Goal: Task Accomplishment & Management: Manage account settings

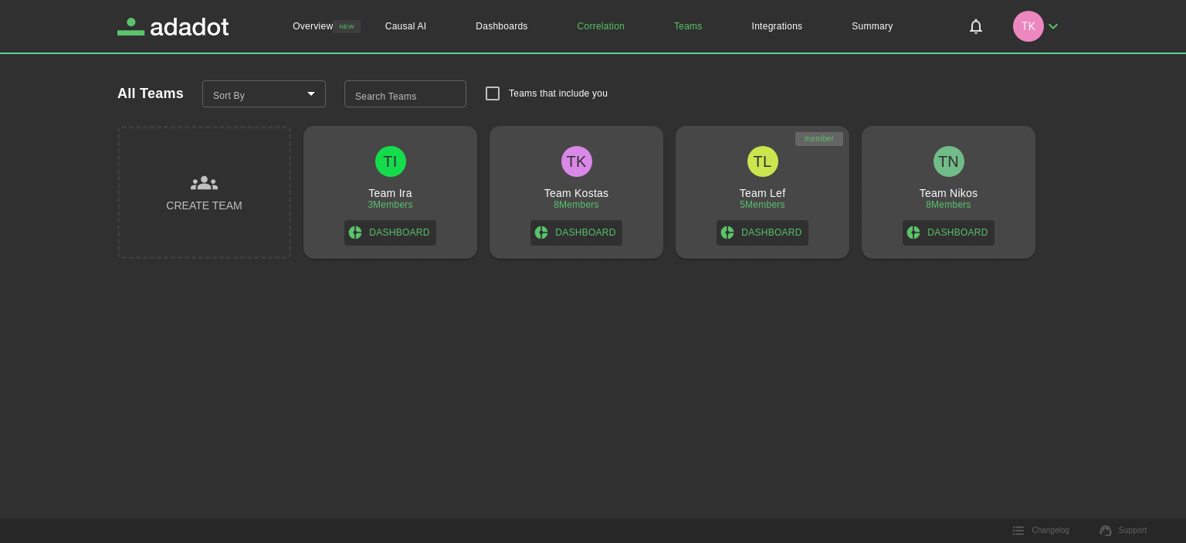
click at [599, 34] on link "Correlation" at bounding box center [601, 26] width 97 height 53
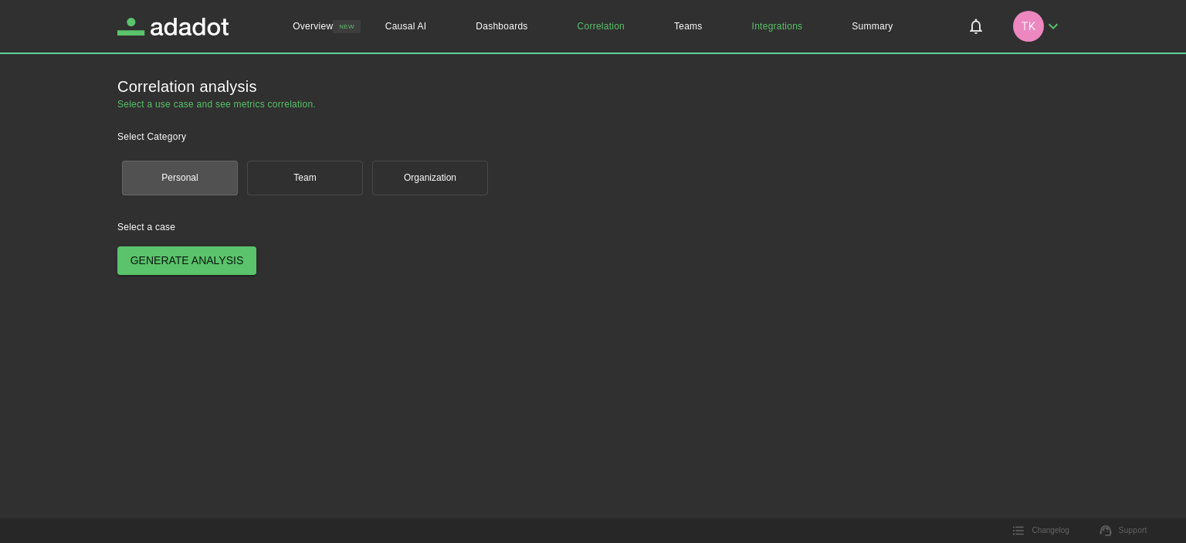
click at [794, 30] on link "Integrations" at bounding box center [777, 26] width 100 height 53
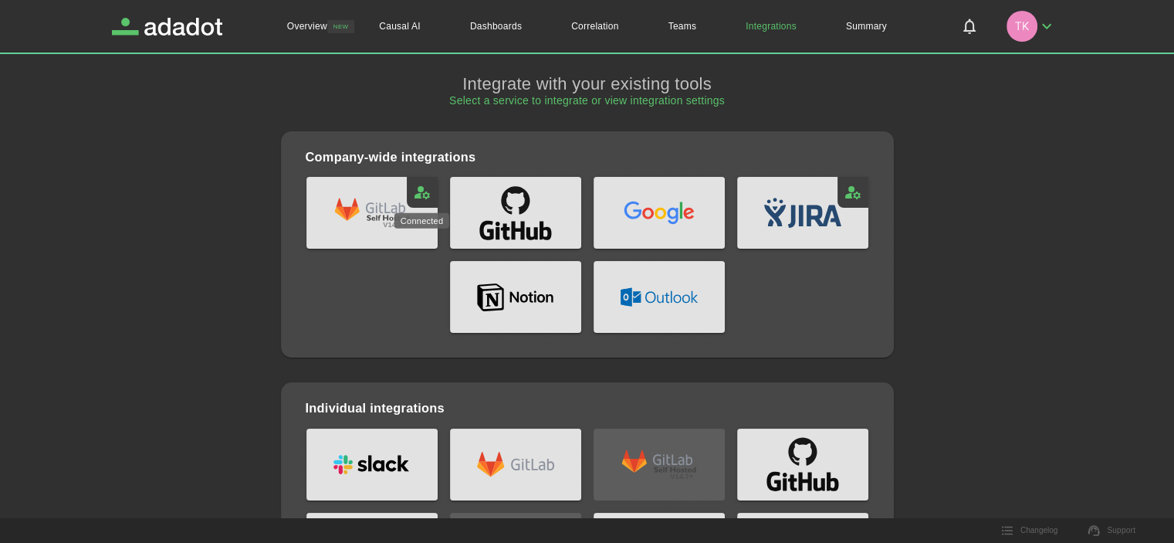
click at [421, 194] on icon "gitlabSelfManaged: Connected" at bounding box center [422, 192] width 19 height 19
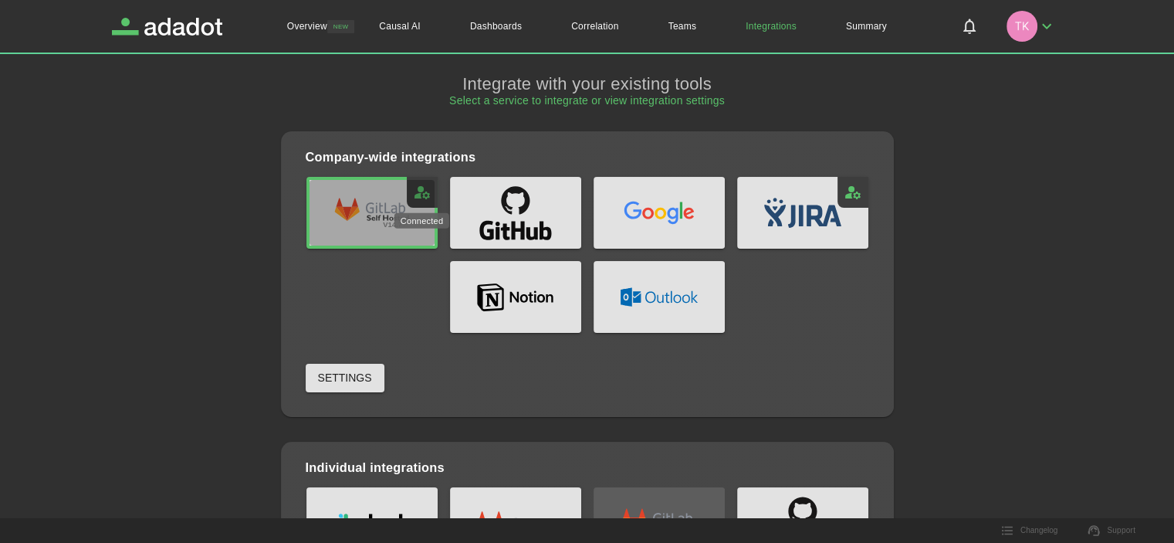
click at [421, 194] on icon "gitlabSelfManaged: Connected" at bounding box center [422, 192] width 19 height 19
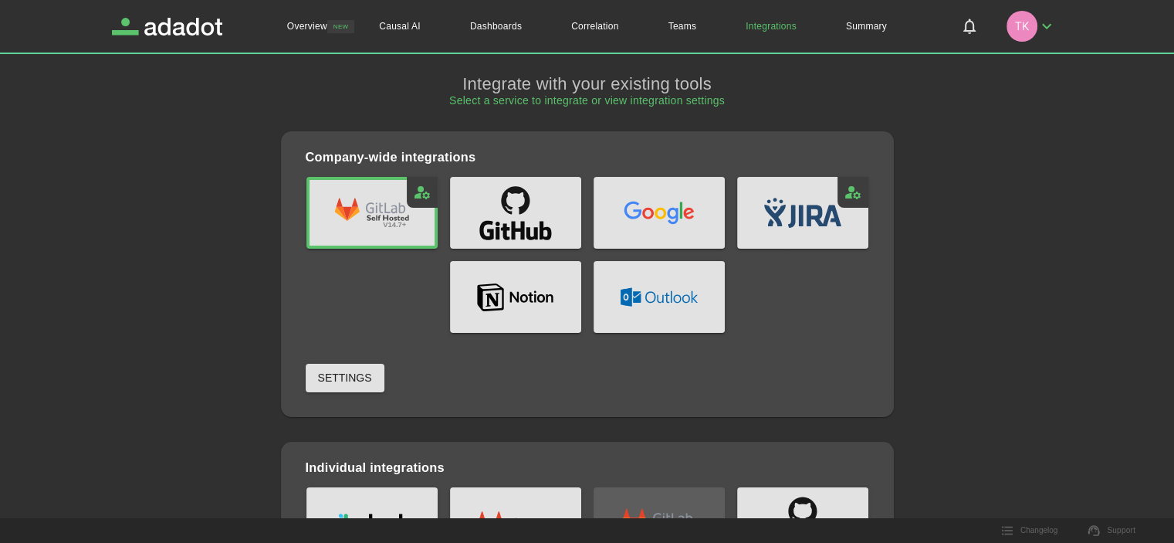
click at [344, 374] on span "Settings" at bounding box center [345, 377] width 54 height 19
click at [344, 374] on div "Overview NEW Causal AI Dashboards Correlation Teams Integrations Summary Overvi…" at bounding box center [587, 271] width 1174 height 543
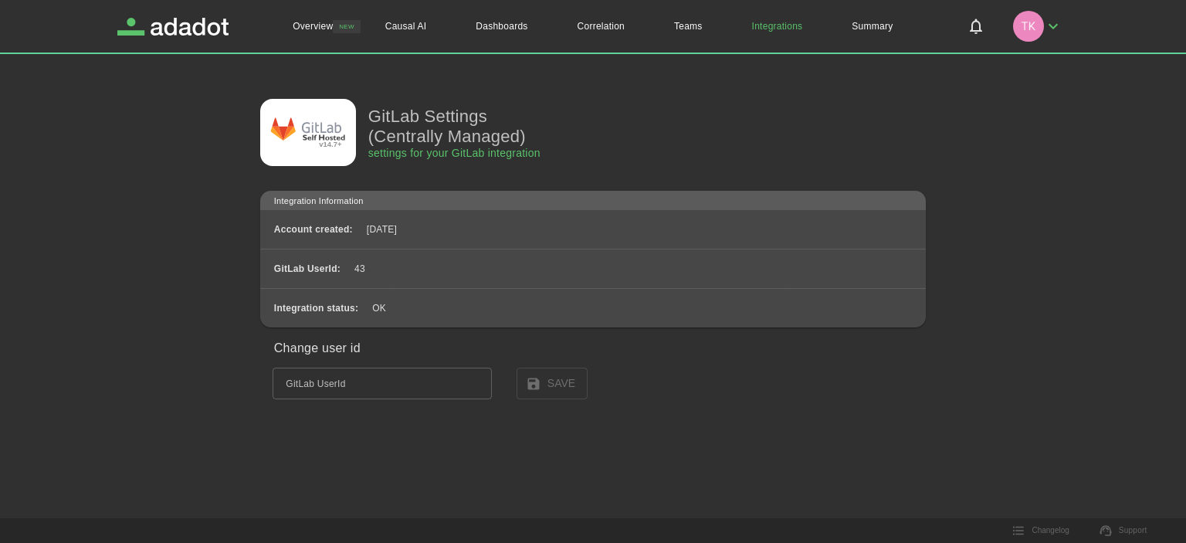
click at [500, 274] on div "GitLab UserId: 43" at bounding box center [593, 268] width 666 height 39
click at [1056, 27] on icon "button" at bounding box center [1053, 26] width 19 height 19
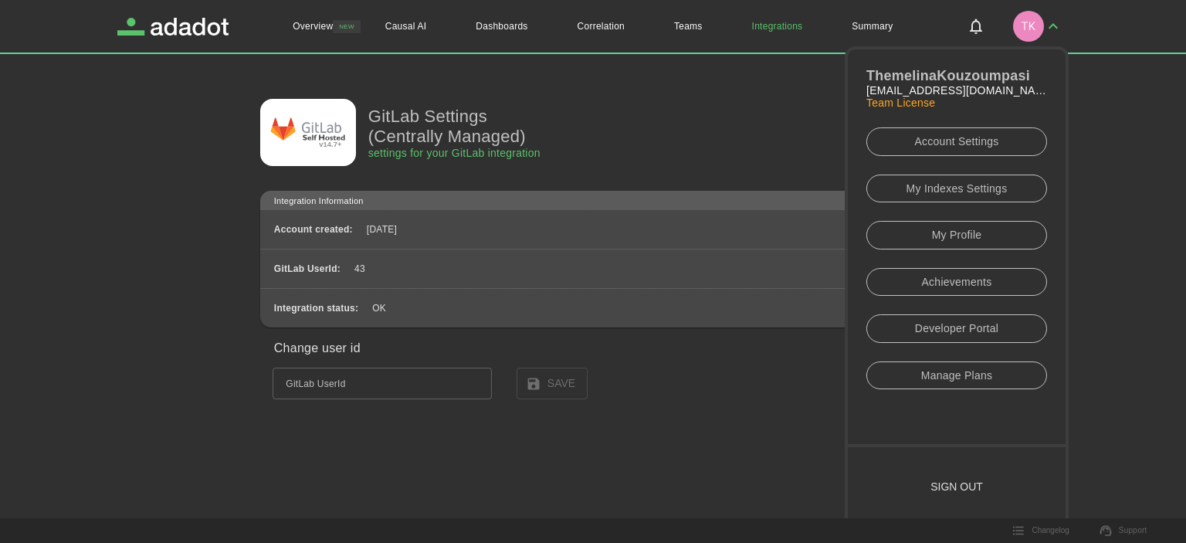
click at [982, 142] on link "Account Settings" at bounding box center [956, 141] width 181 height 29
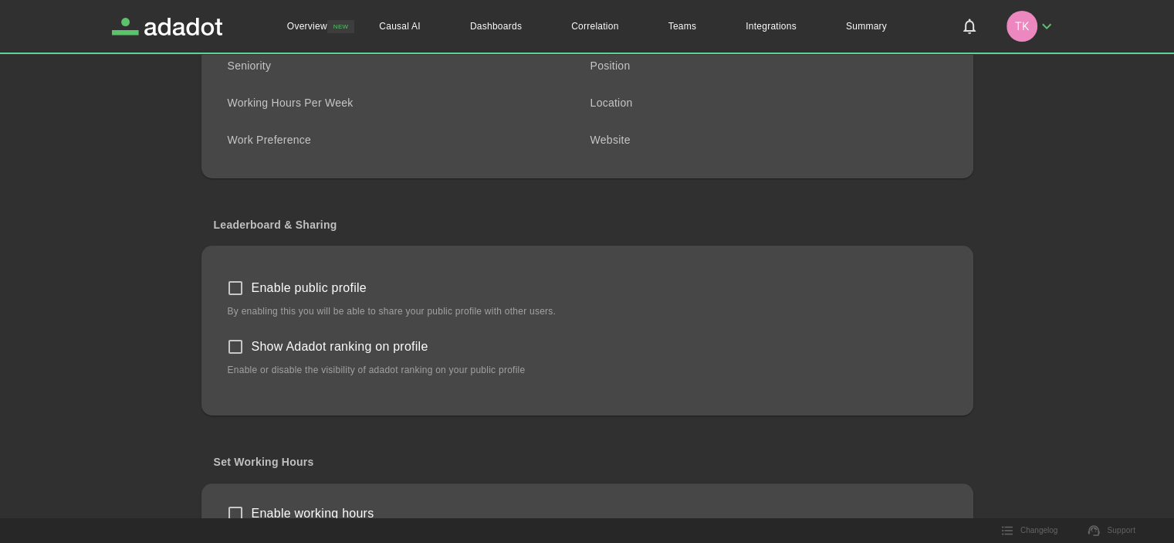
scroll to position [15, 0]
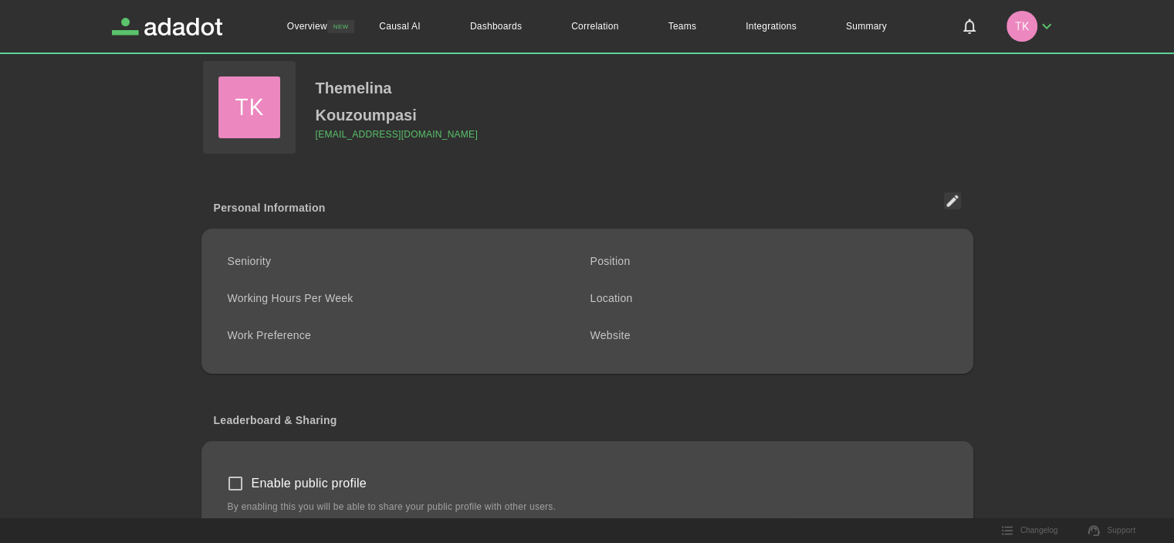
click at [1050, 39] on button "button" at bounding box center [1032, 26] width 62 height 40
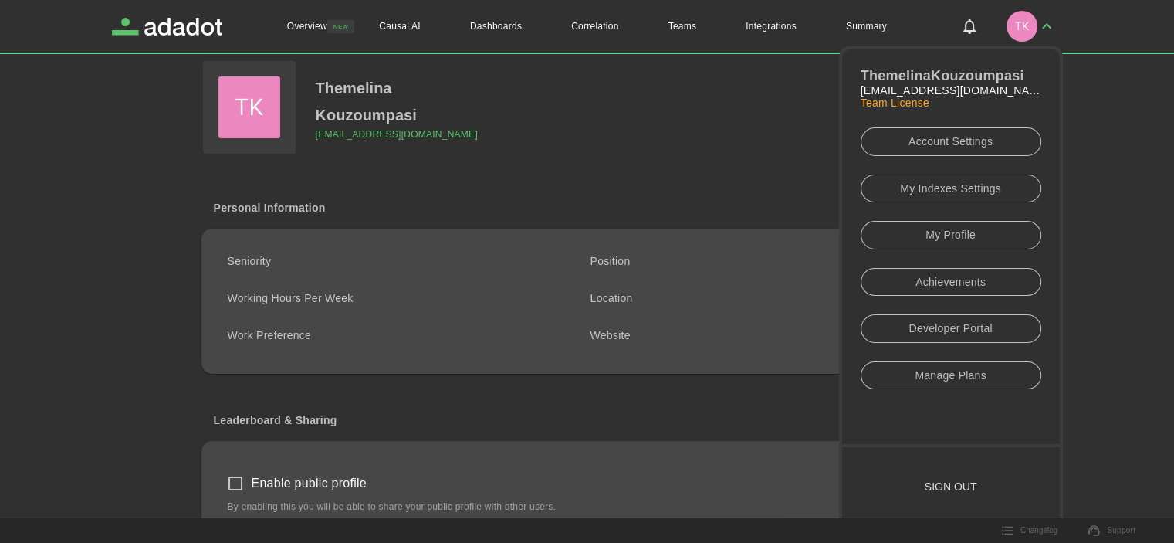
click at [960, 186] on link "My Indexes Settings" at bounding box center [951, 189] width 181 height 29
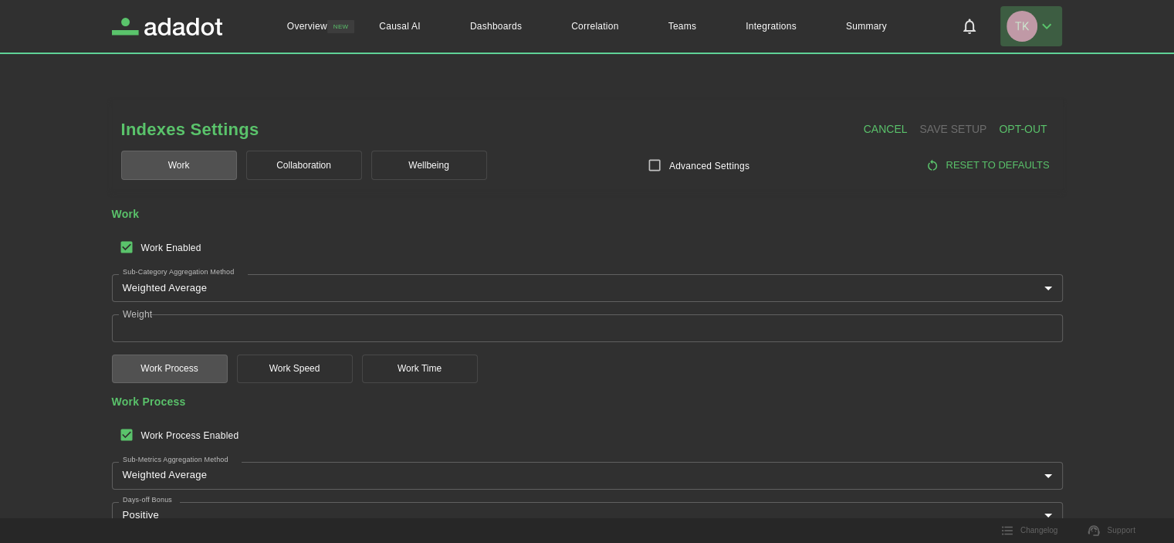
click at [1055, 25] on icon "button" at bounding box center [1047, 26] width 19 height 19
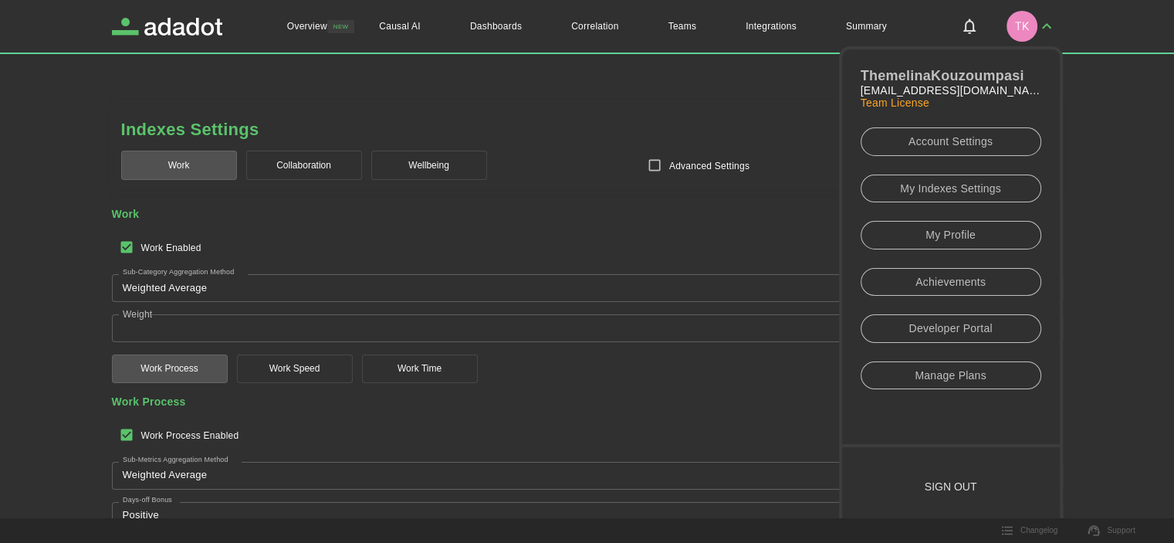
click at [974, 328] on link "Developer Portal" at bounding box center [951, 328] width 181 height 29
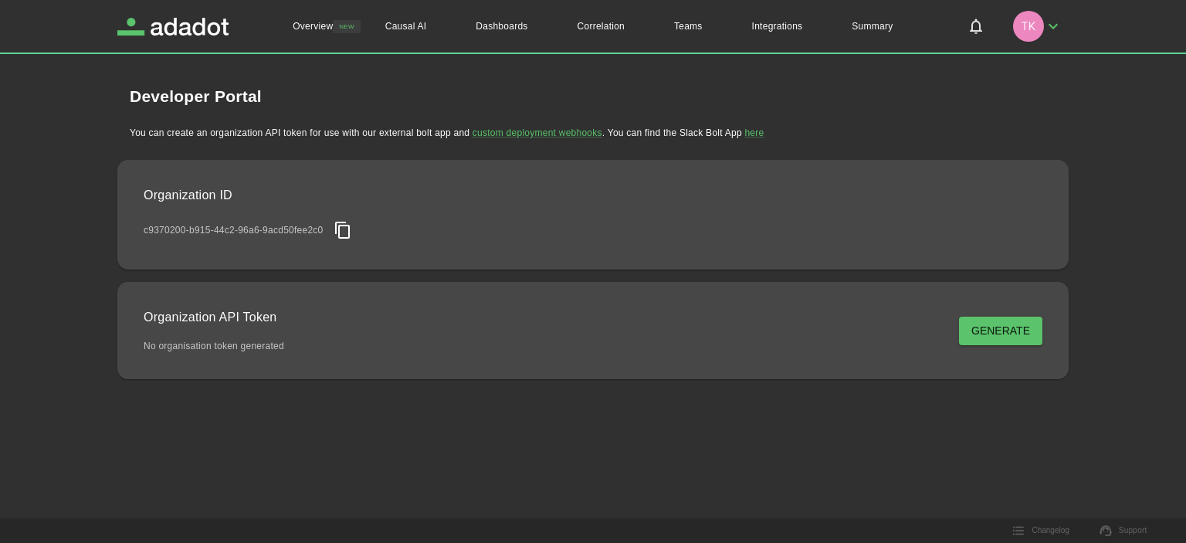
click at [1066, 25] on button "button" at bounding box center [1038, 26] width 62 height 40
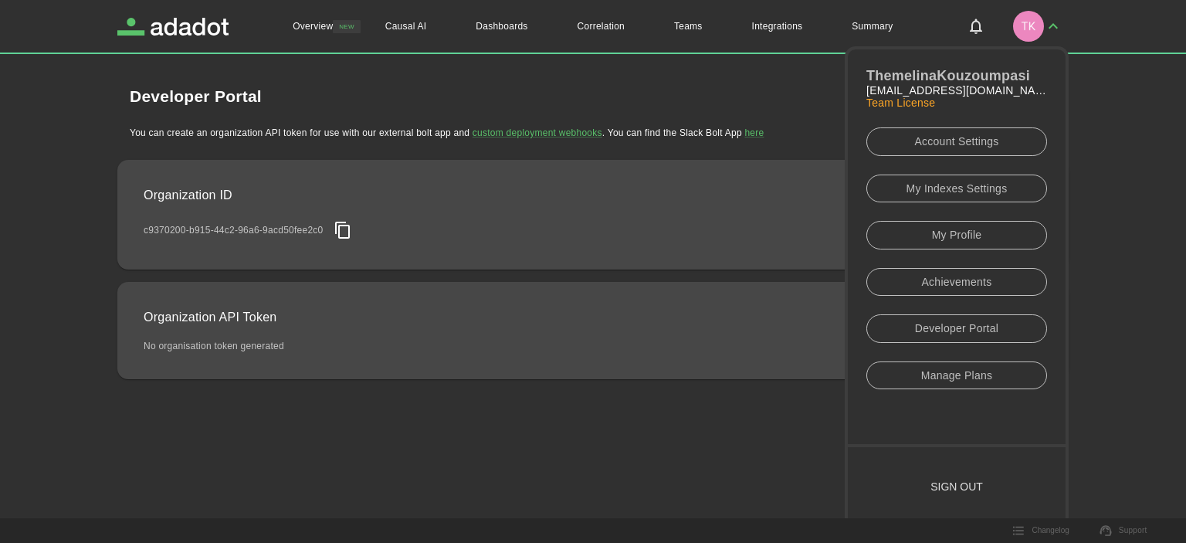
click at [974, 373] on link "Manage Plans" at bounding box center [956, 375] width 181 height 29
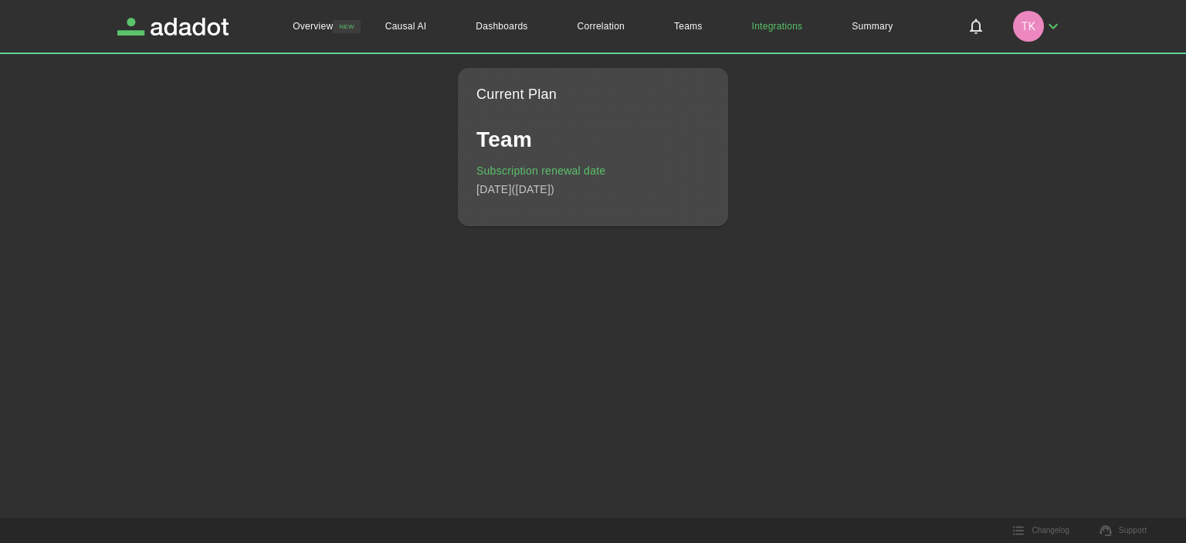
click at [788, 35] on link "Integrations" at bounding box center [777, 26] width 100 height 53
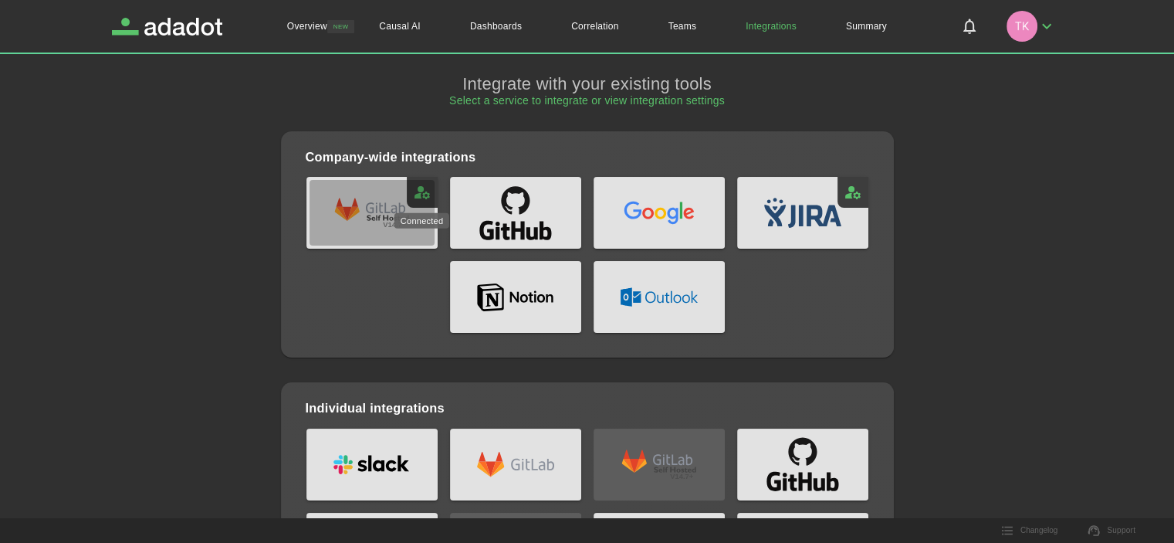
click at [422, 192] on icon "gitlabSelfManaged: Connected" at bounding box center [422, 192] width 19 height 19
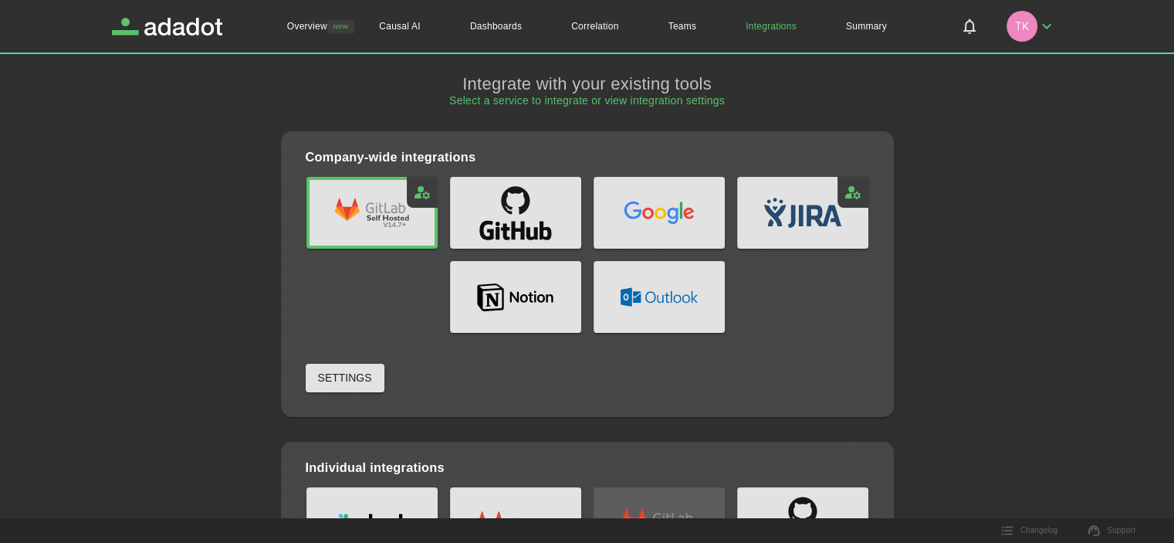
click at [358, 230] on button "v14.7+" at bounding box center [372, 213] width 131 height 72
click at [352, 381] on span "Settings" at bounding box center [345, 377] width 54 height 19
click at [352, 381] on div "Overview NEW Causal AI Dashboards Correlation Teams Integrations Summary Overvi…" at bounding box center [587, 271] width 1174 height 543
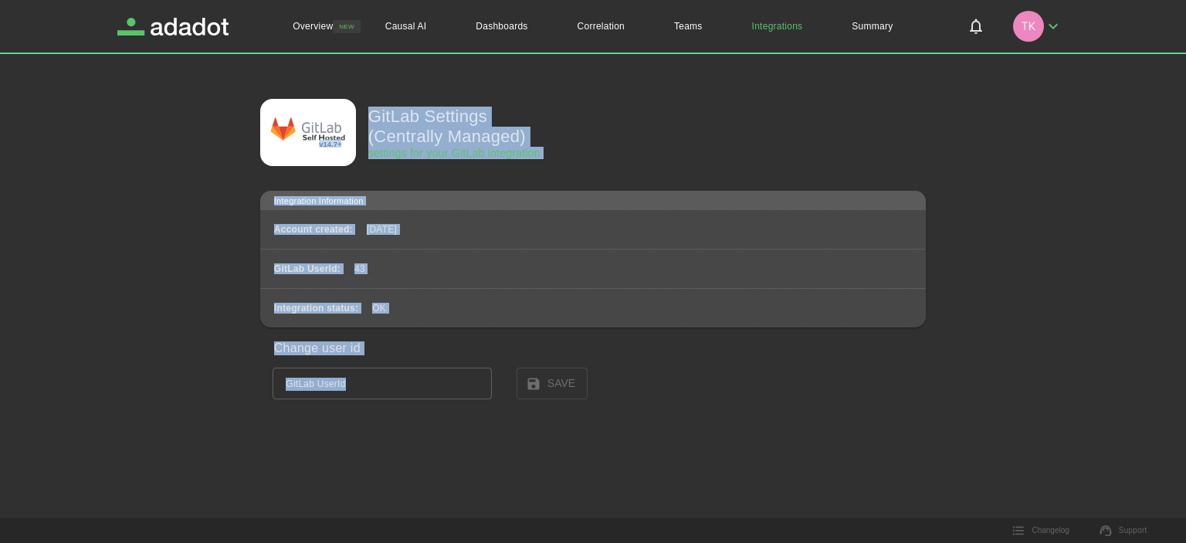
click at [164, 198] on div "v14.7+ GitLab Settings (Centrally Managed) settings for your GitLab integration…" at bounding box center [592, 242] width 951 height 337
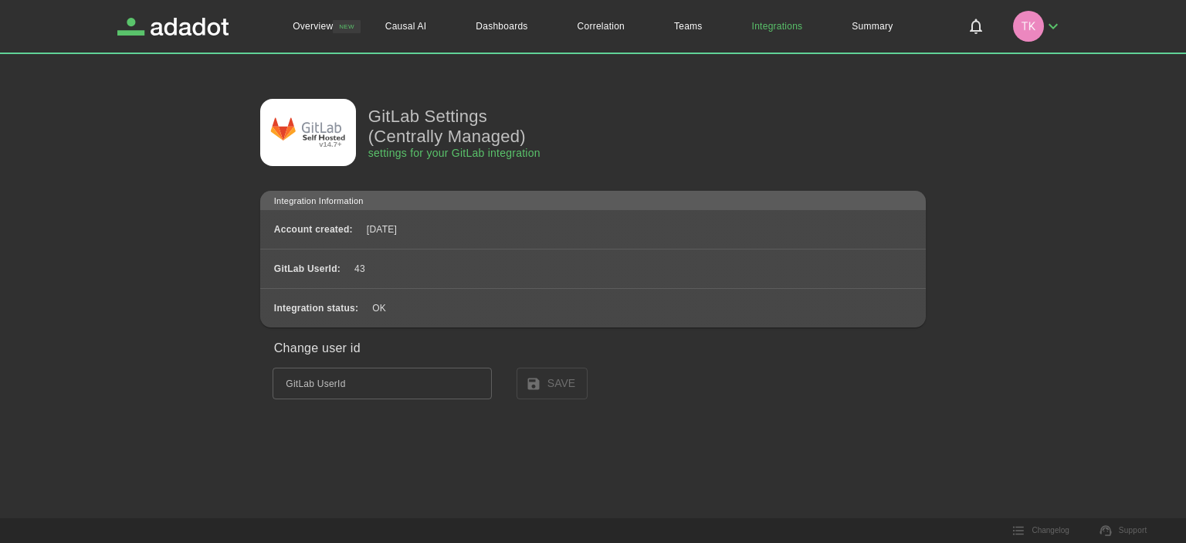
click at [164, 198] on div "v14.7+ GitLab Settings (Centrally Managed) settings for your GitLab integration…" at bounding box center [592, 242] width 951 height 337
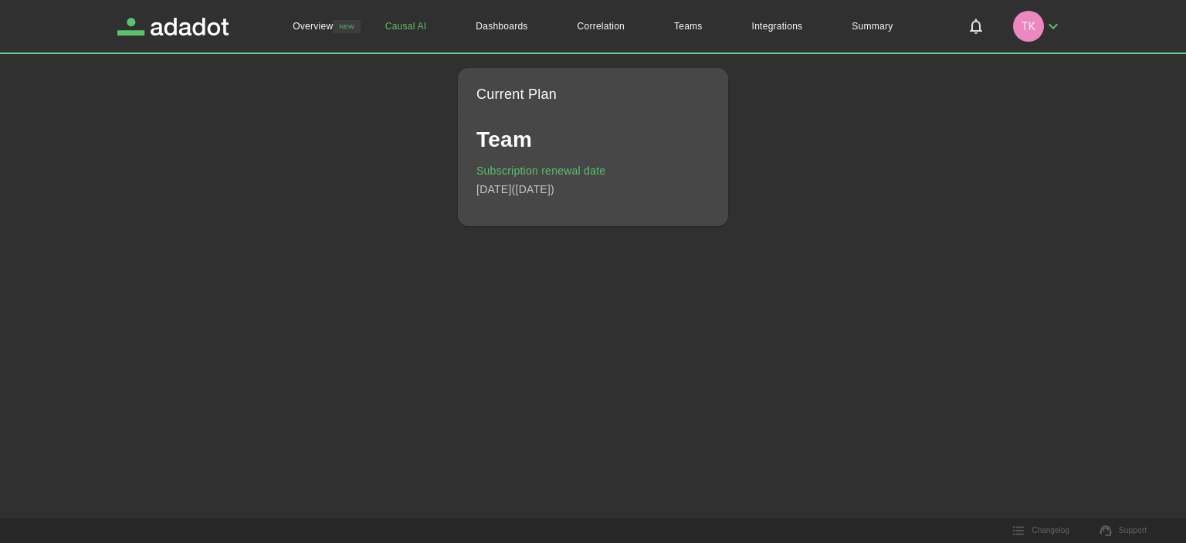
click at [405, 26] on link "Causal AI" at bounding box center [406, 26] width 91 height 53
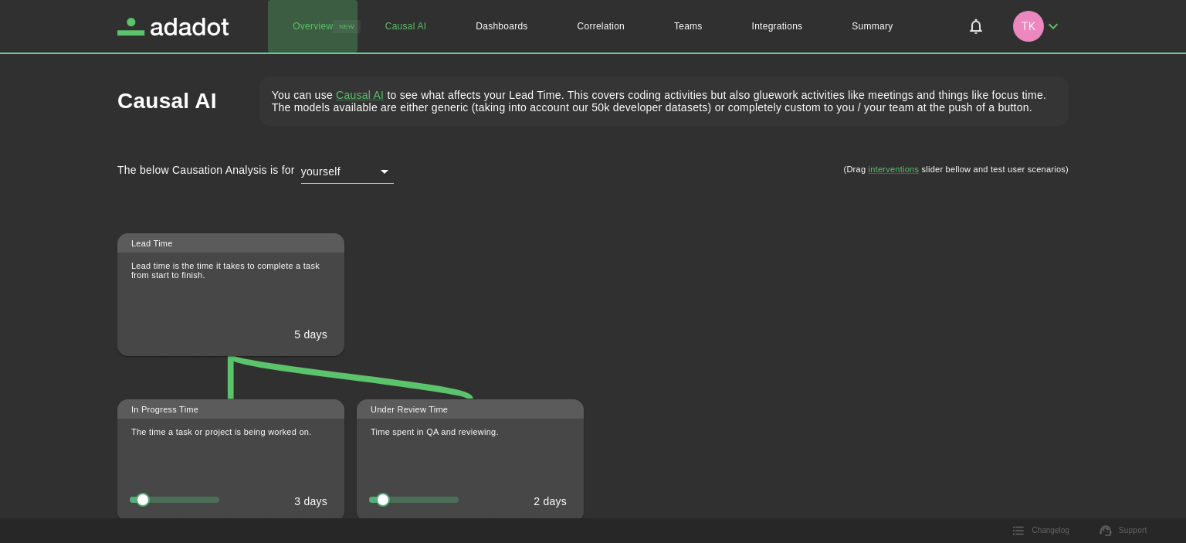
click at [293, 27] on link "Overview" at bounding box center [313, 26] width 90 height 53
